Goal: Transaction & Acquisition: Subscribe to service/newsletter

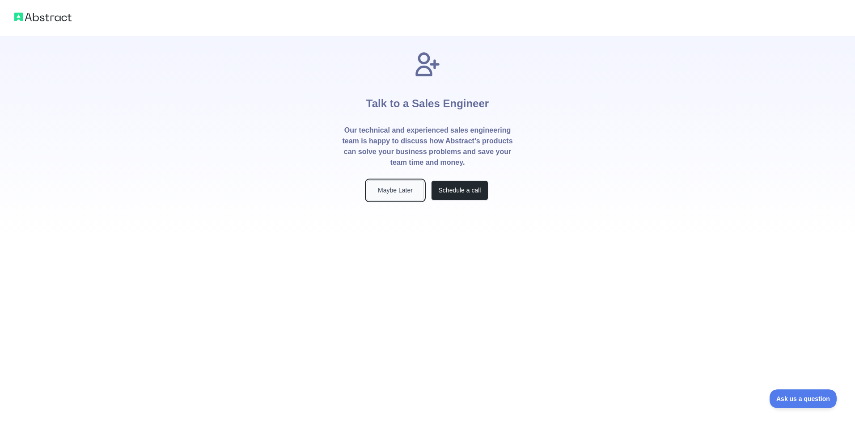
click at [398, 191] on button "Maybe Later" at bounding box center [395, 191] width 57 height 20
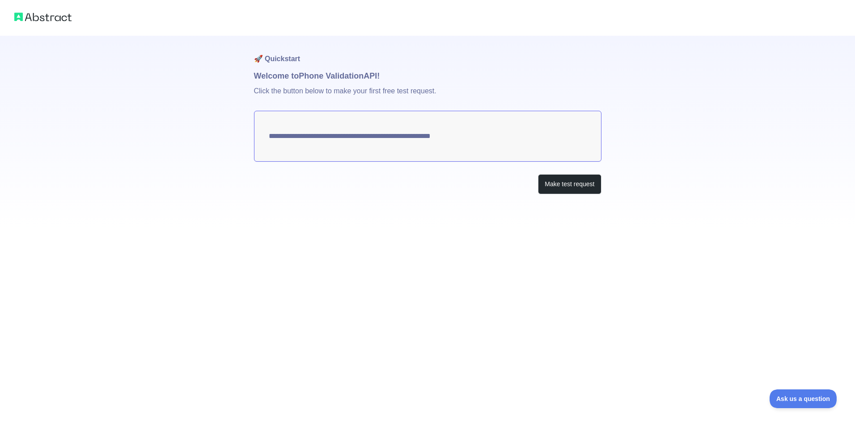
click at [439, 143] on textarea "**********" at bounding box center [427, 136] width 347 height 51
click at [374, 139] on textarea "**********" at bounding box center [427, 136] width 347 height 51
click at [436, 153] on textarea "**********" at bounding box center [427, 136] width 347 height 51
